Goal: Information Seeking & Learning: Learn about a topic

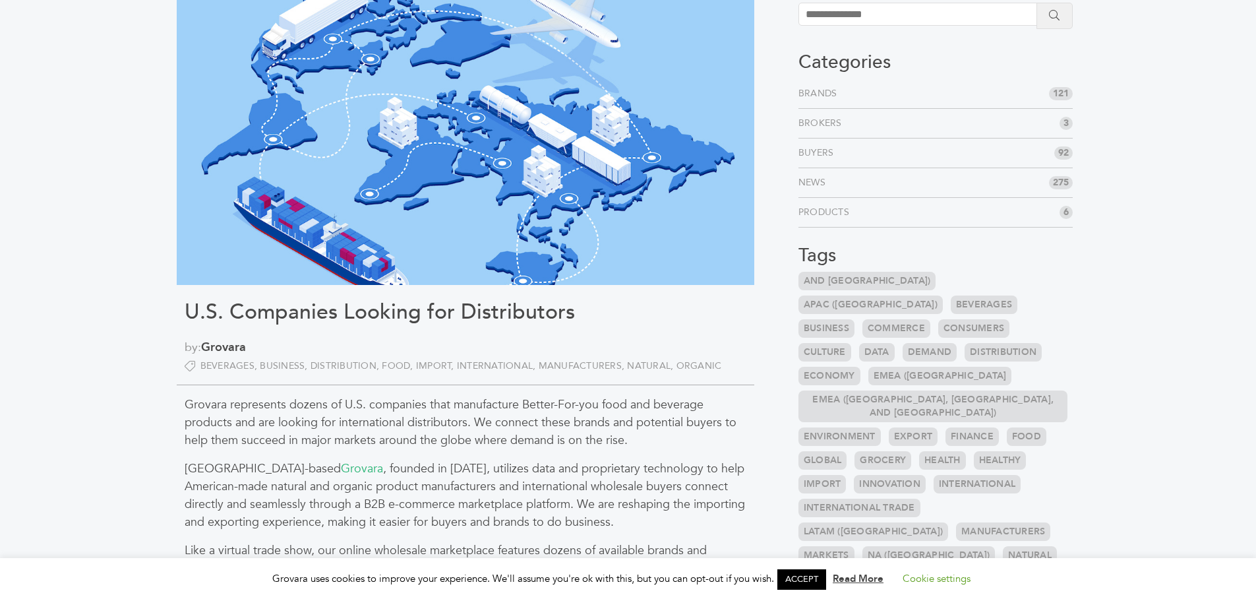
scroll to position [198, 0]
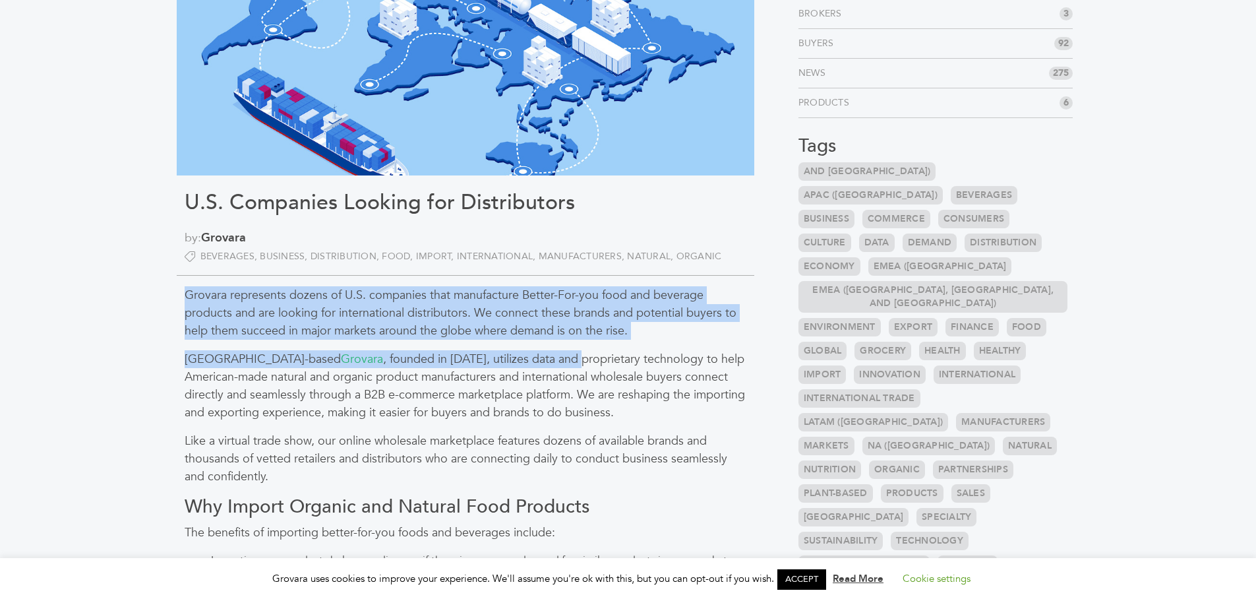
drag, startPoint x: 184, startPoint y: 293, endPoint x: 534, endPoint y: 353, distance: 355.1
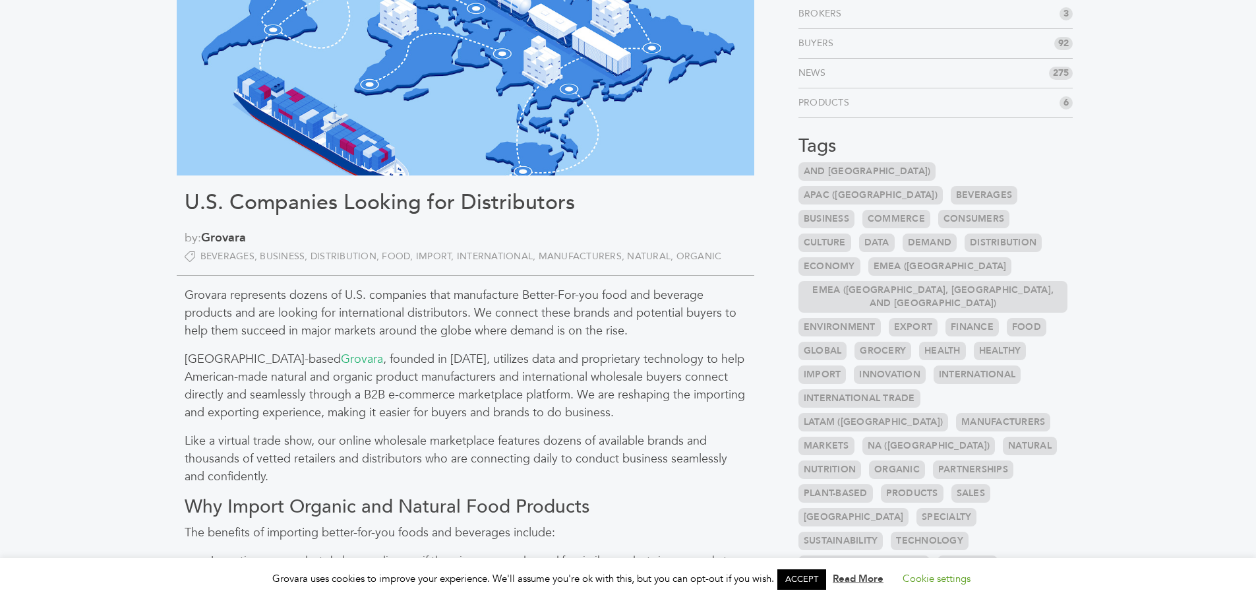
click at [587, 405] on p "Philadelphia-based Grovara , founded in [DATE], utilizes data and proprietary t…" at bounding box center [466, 385] width 562 height 71
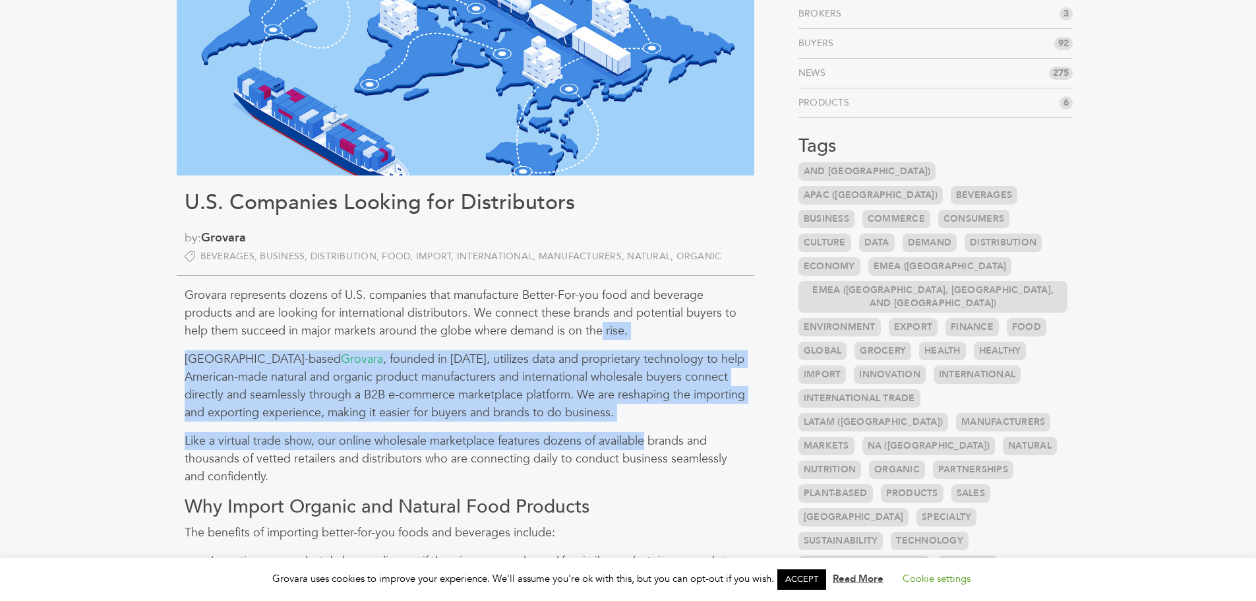
drag, startPoint x: 646, startPoint y: 434, endPoint x: 599, endPoint y: 325, distance: 118.4
click at [599, 325] on p "Grovara represents dozens of U.S. companies that manufacture Better-For-you foo…" at bounding box center [466, 312] width 562 height 53
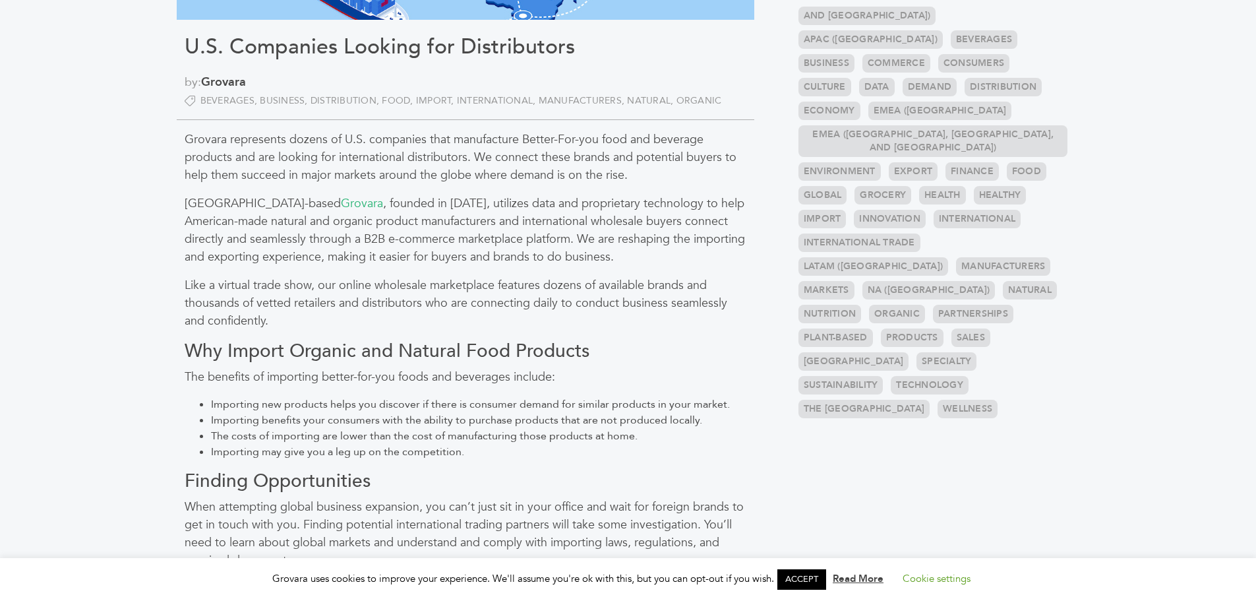
scroll to position [461, 0]
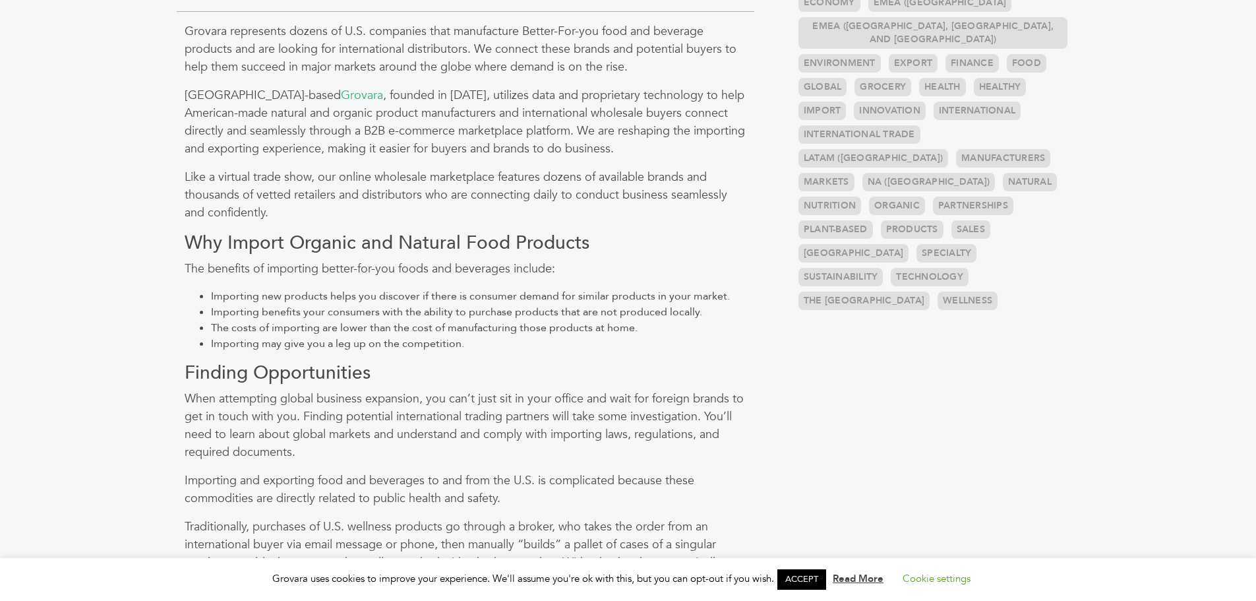
click at [826, 572] on link "ACCEPT" at bounding box center [801, 579] width 49 height 20
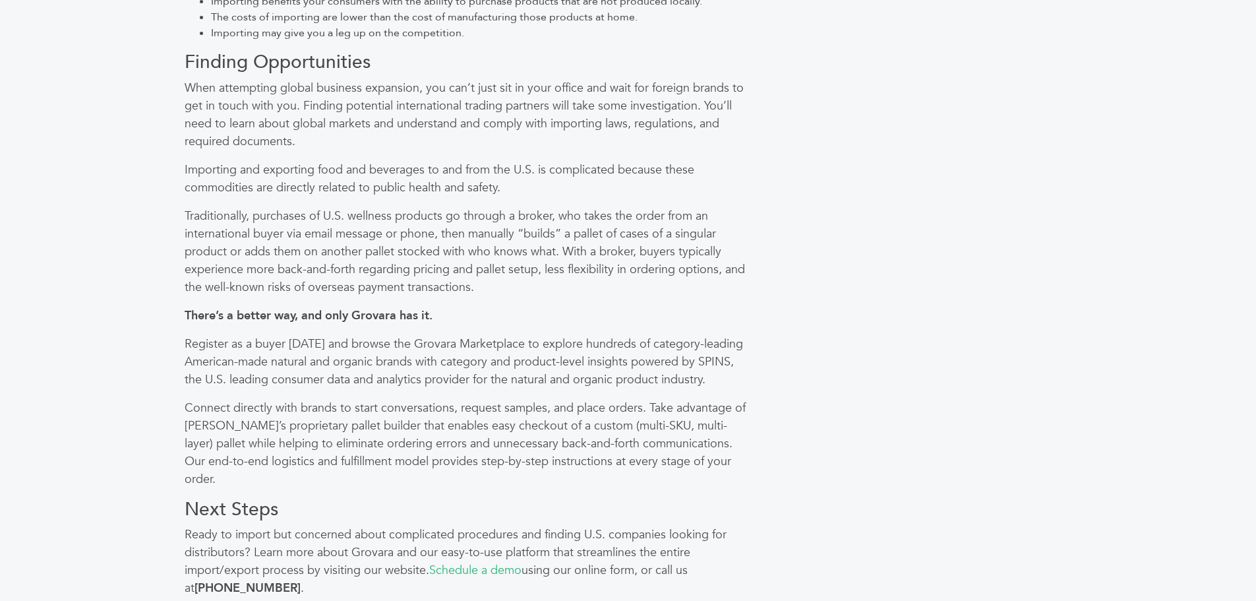
scroll to position [857, 0]
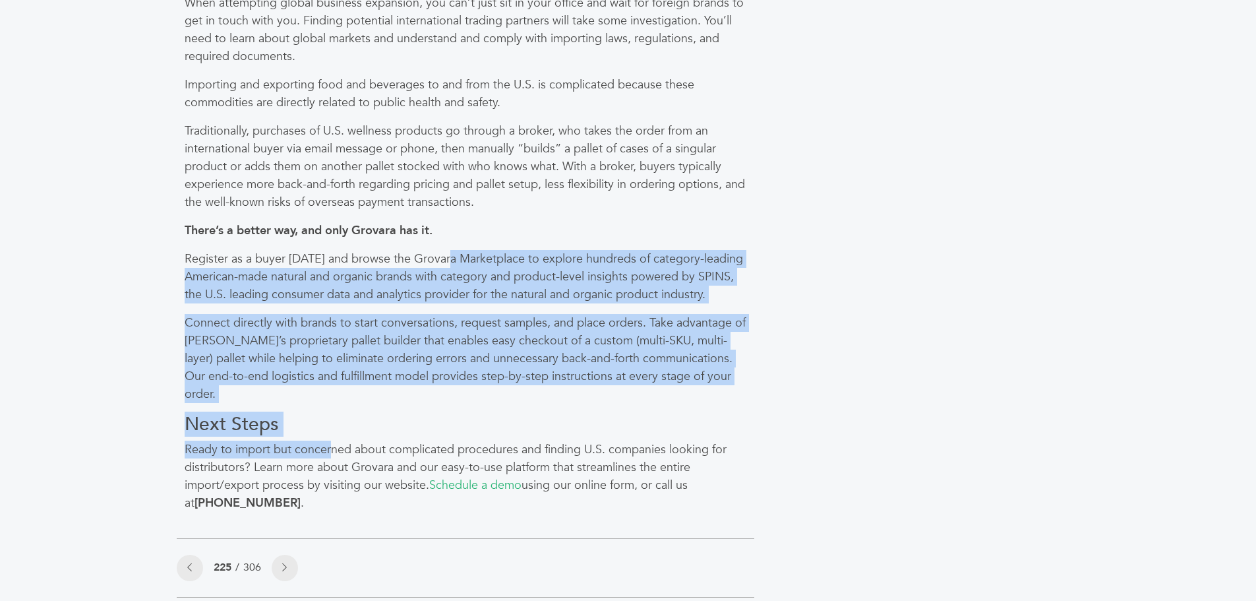
drag, startPoint x: 330, startPoint y: 425, endPoint x: 446, endPoint y: 258, distance: 203.2
click at [446, 258] on div "Grovara represents dozens of U.S. companies that manufacture Better-For-you foo…" at bounding box center [466, 64] width 578 height 896
click at [446, 258] on p "Register as a buyer [DATE] and browse the Grovara Marketplace to explore hundre…" at bounding box center [466, 276] width 562 height 53
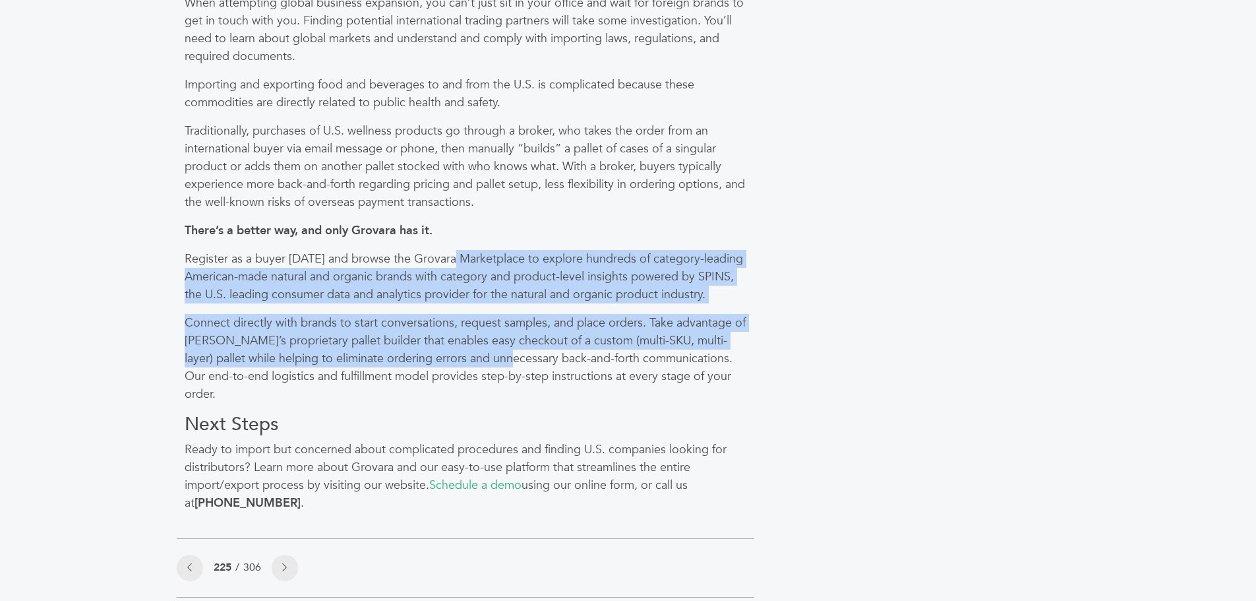
drag, startPoint x: 454, startPoint y: 239, endPoint x: 482, endPoint y: 361, distance: 125.1
click at [482, 361] on div "Grovara represents dozens of U.S. companies that manufacture Better-For-you foo…" at bounding box center [466, 64] width 578 height 896
click at [480, 361] on p "Connect directly with brands to start conversations, request samples, and place…" at bounding box center [466, 358] width 562 height 89
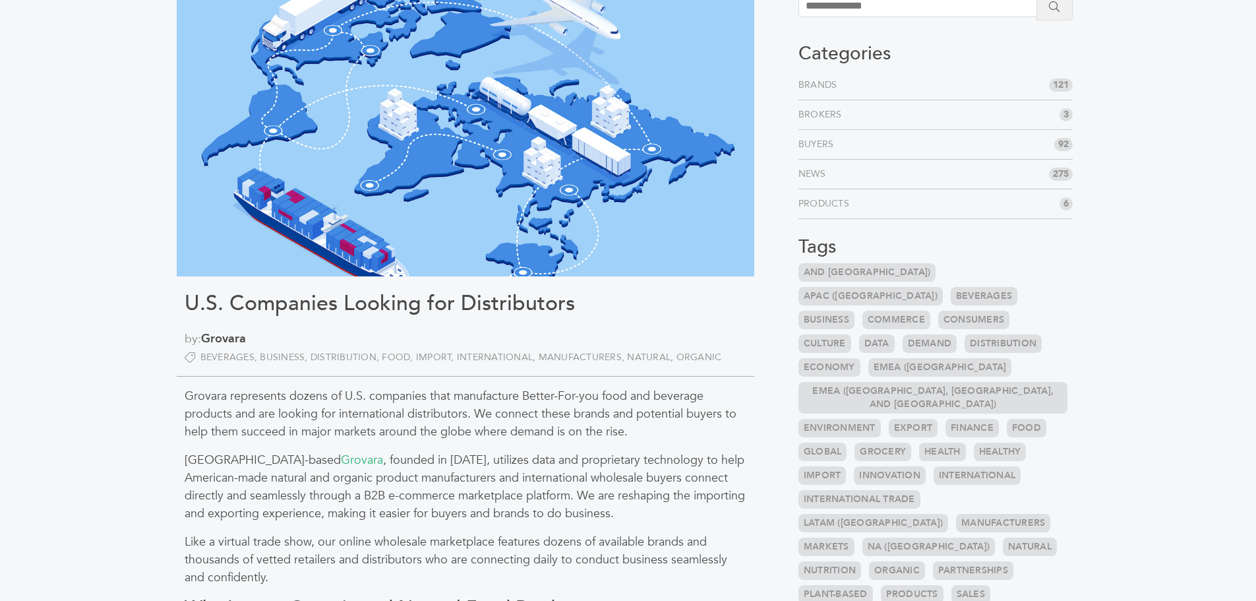
scroll to position [0, 0]
